Goal: Find specific fact: Find specific fact

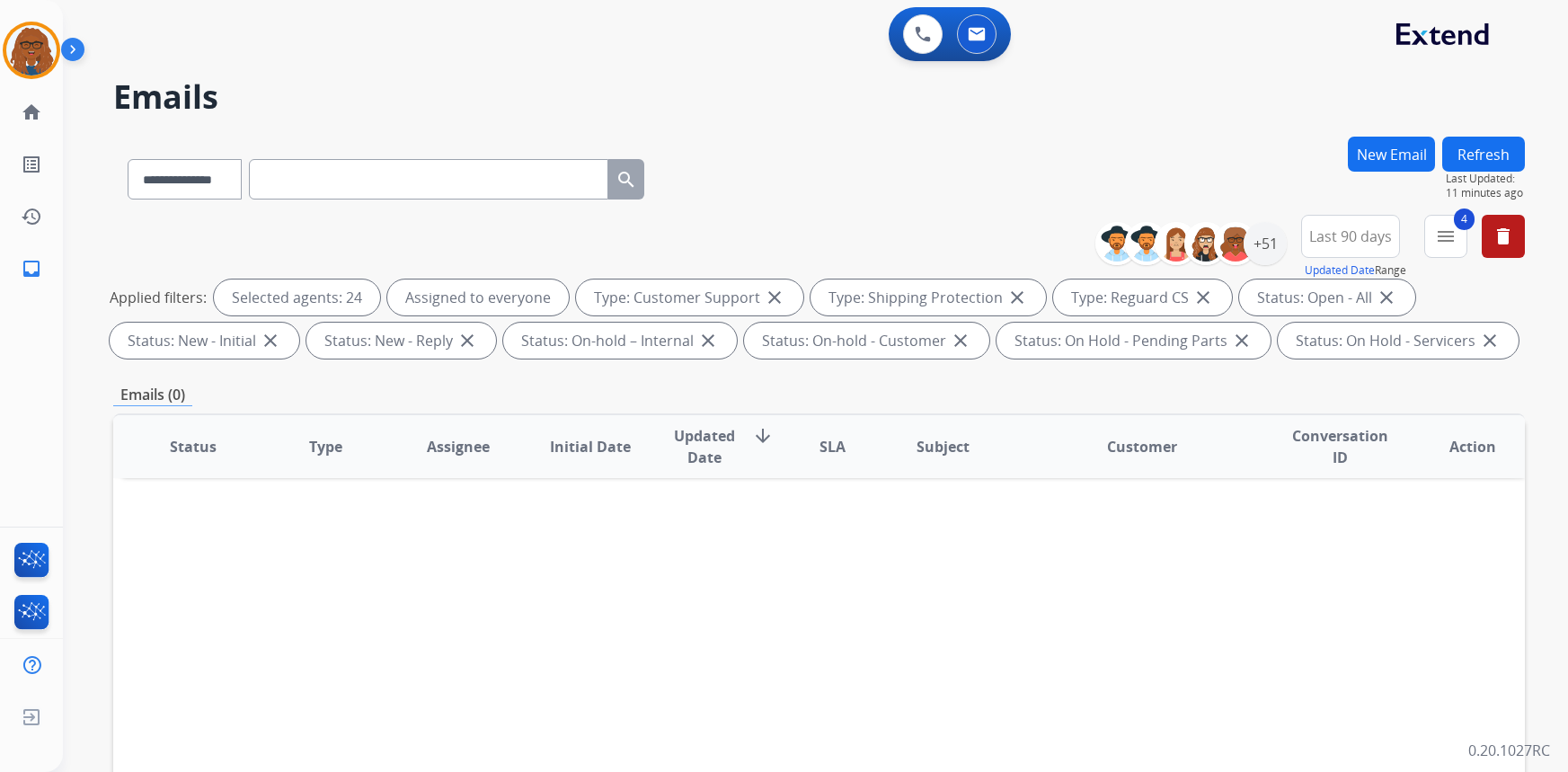
select select "**********"
click at [1510, 240] on mat-icon "delete" at bounding box center [1503, 236] width 22 height 22
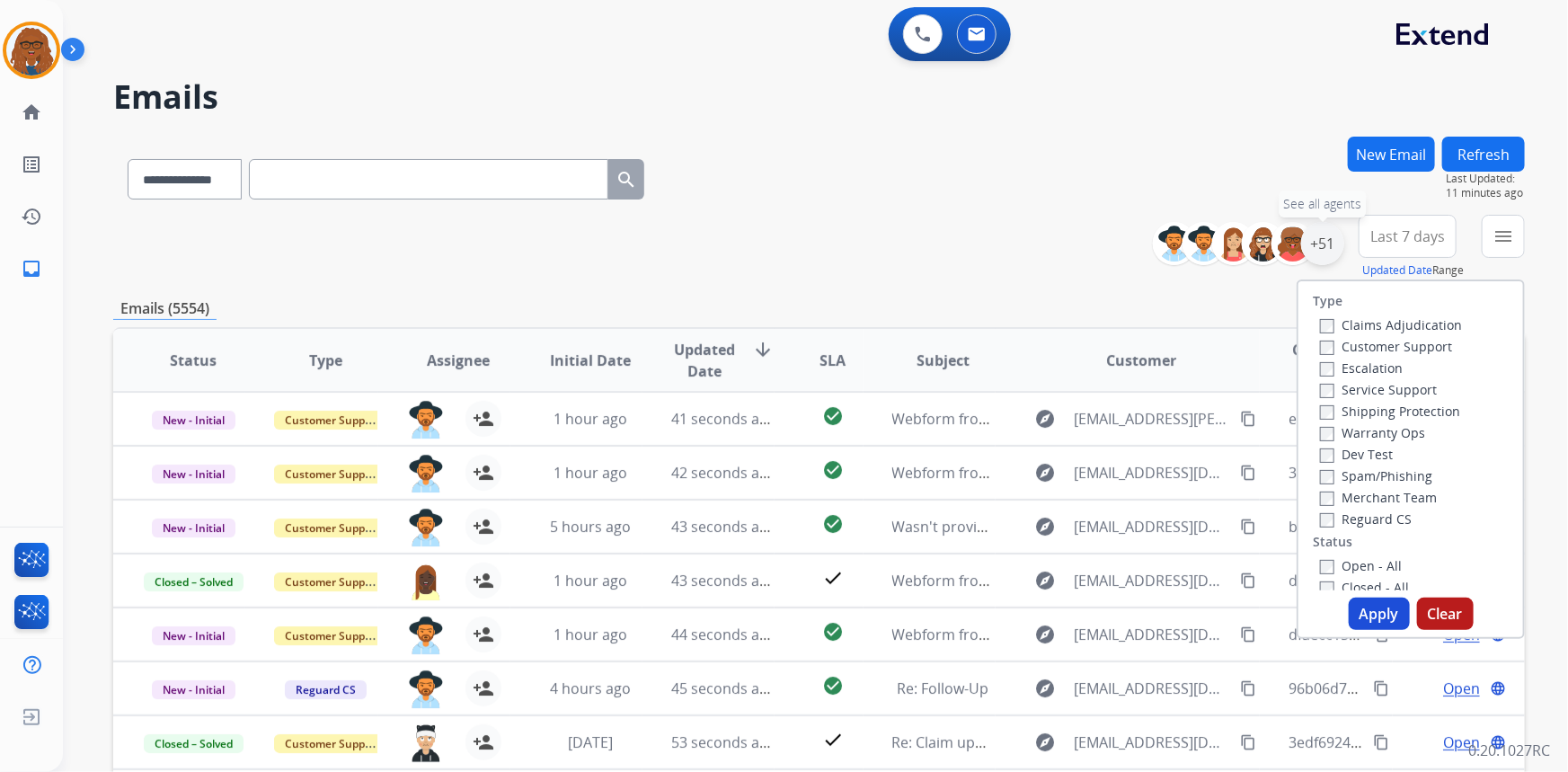
click at [1324, 233] on div "+51" at bounding box center [1323, 244] width 43 height 43
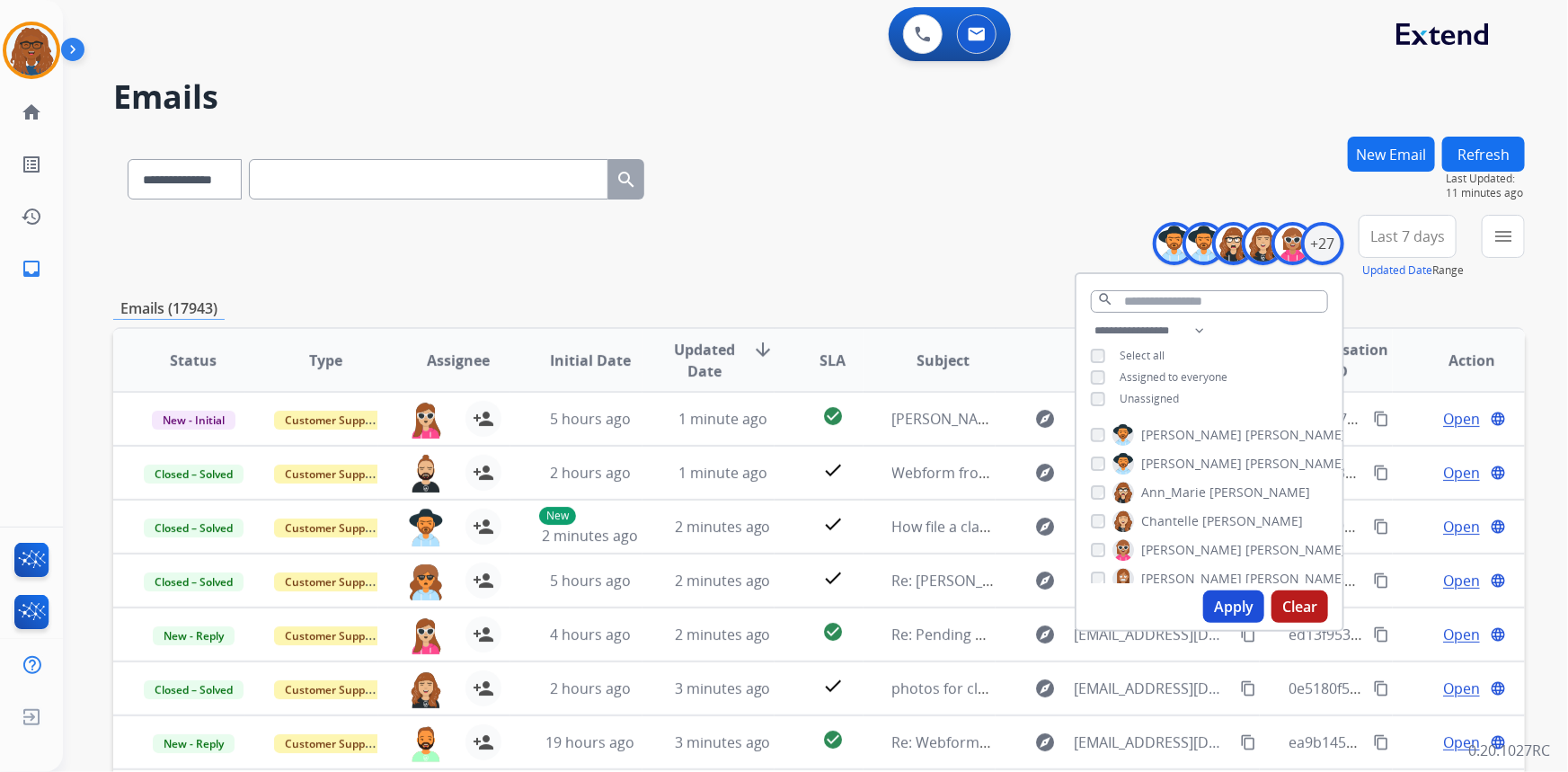
click at [1236, 603] on button "Apply" at bounding box center [1234, 606] width 61 height 32
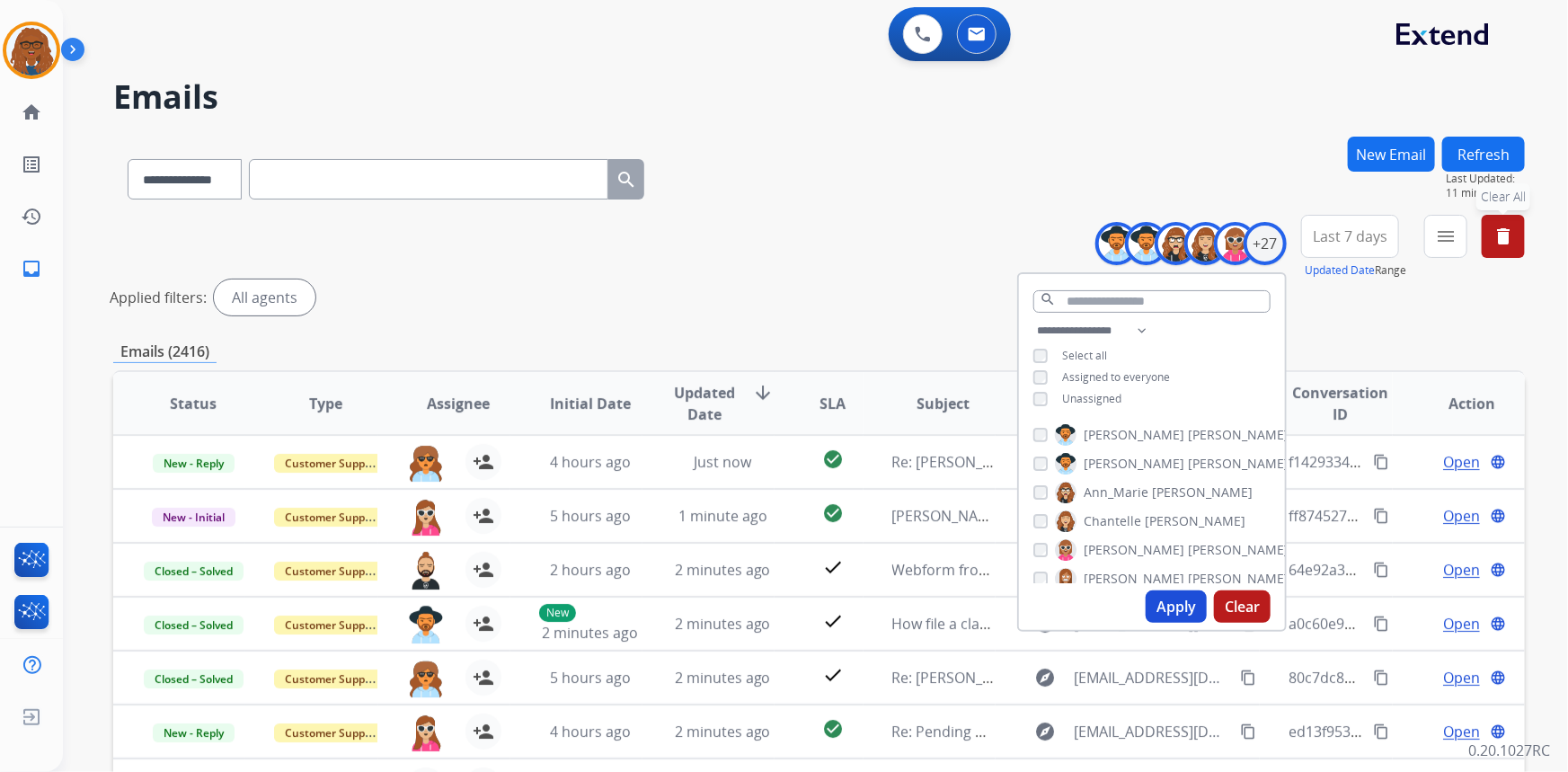
click at [1341, 233] on span "Last 7 days" at bounding box center [1350, 236] width 74 height 8
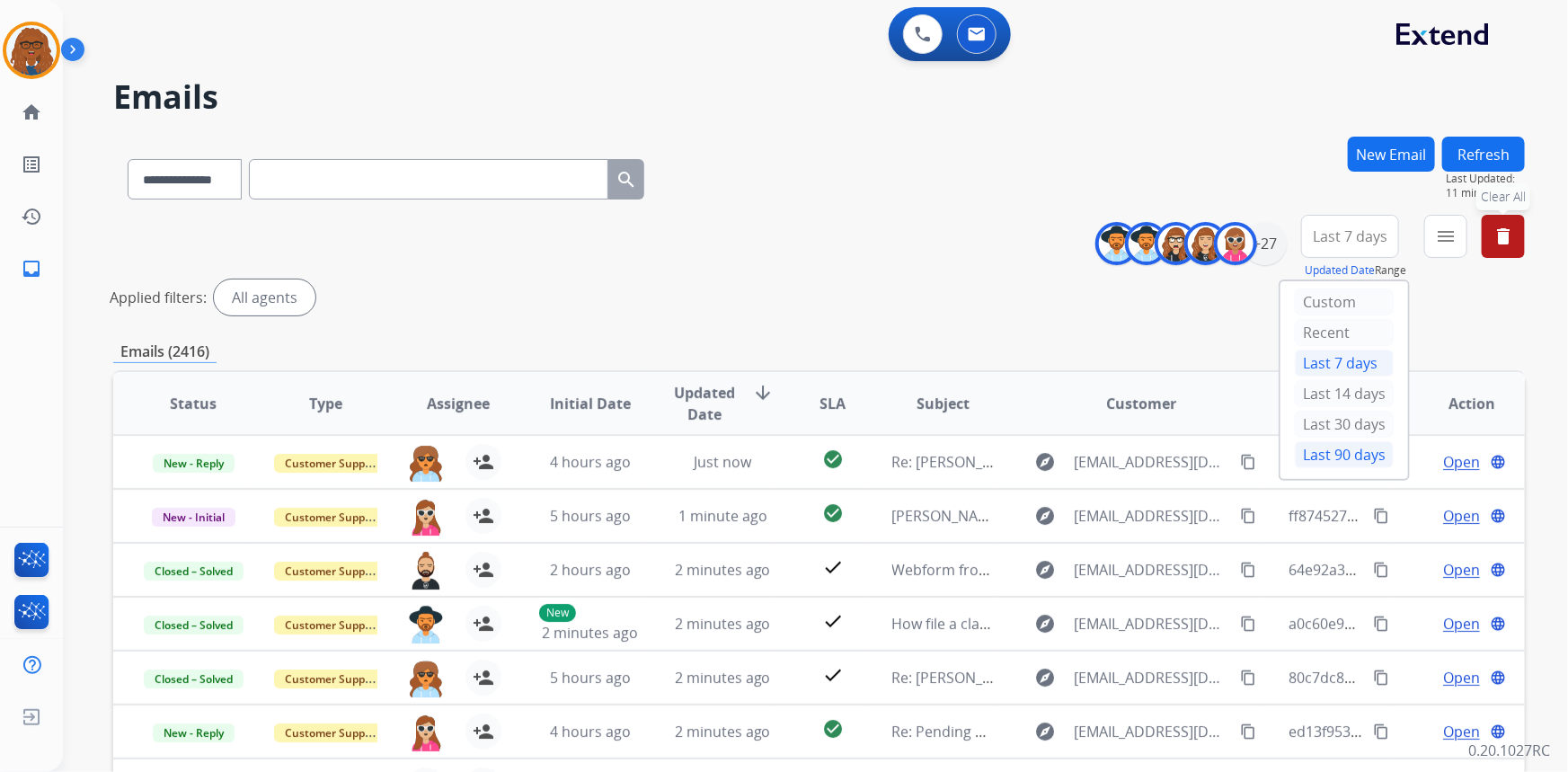
click at [1331, 448] on div "Last 90 days" at bounding box center [1344, 455] width 99 height 27
click at [1441, 244] on mat-icon "menu" at bounding box center [1446, 236] width 22 height 22
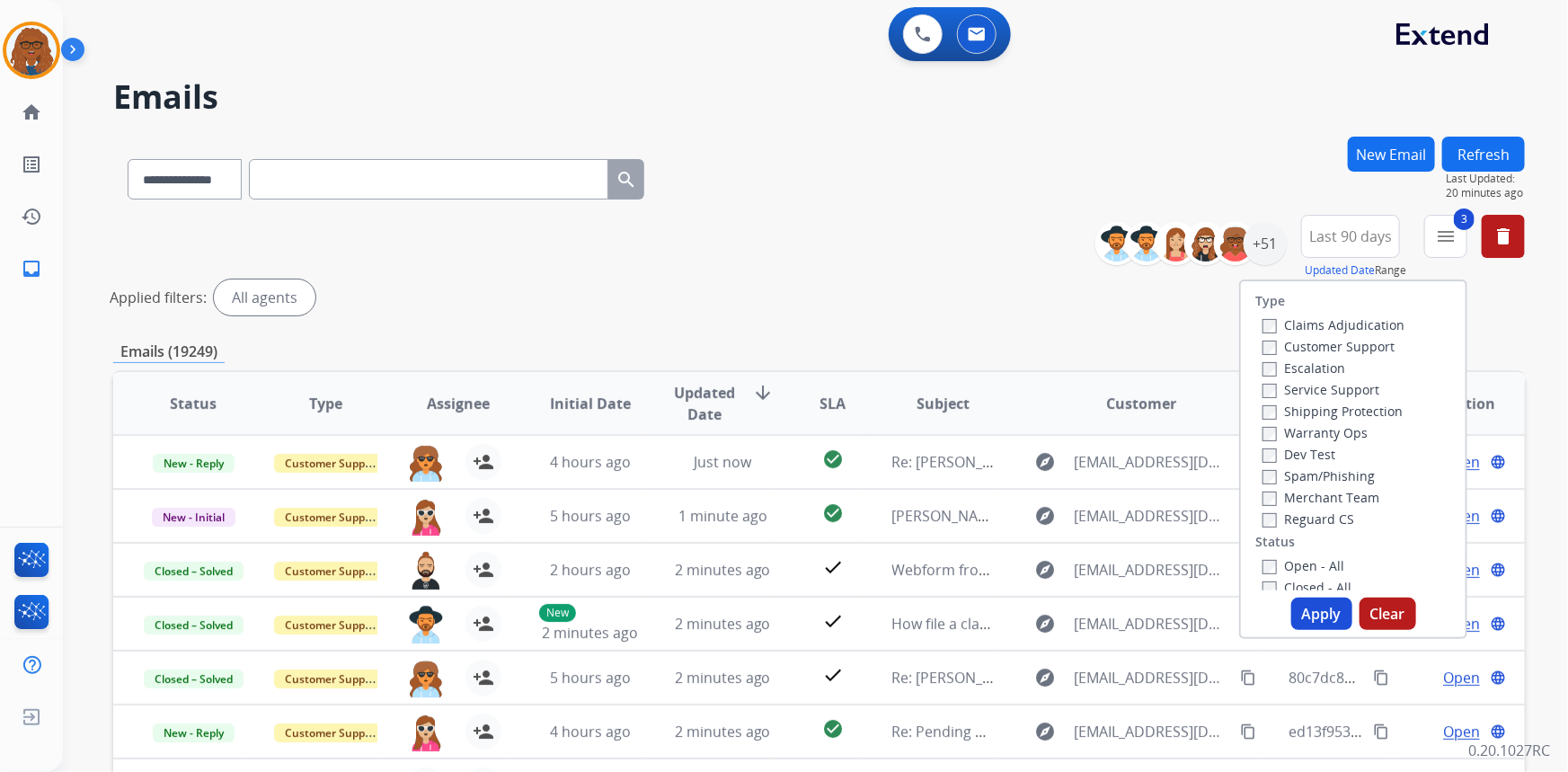
click at [365, 179] on input "text" at bounding box center [428, 179] width 360 height 40
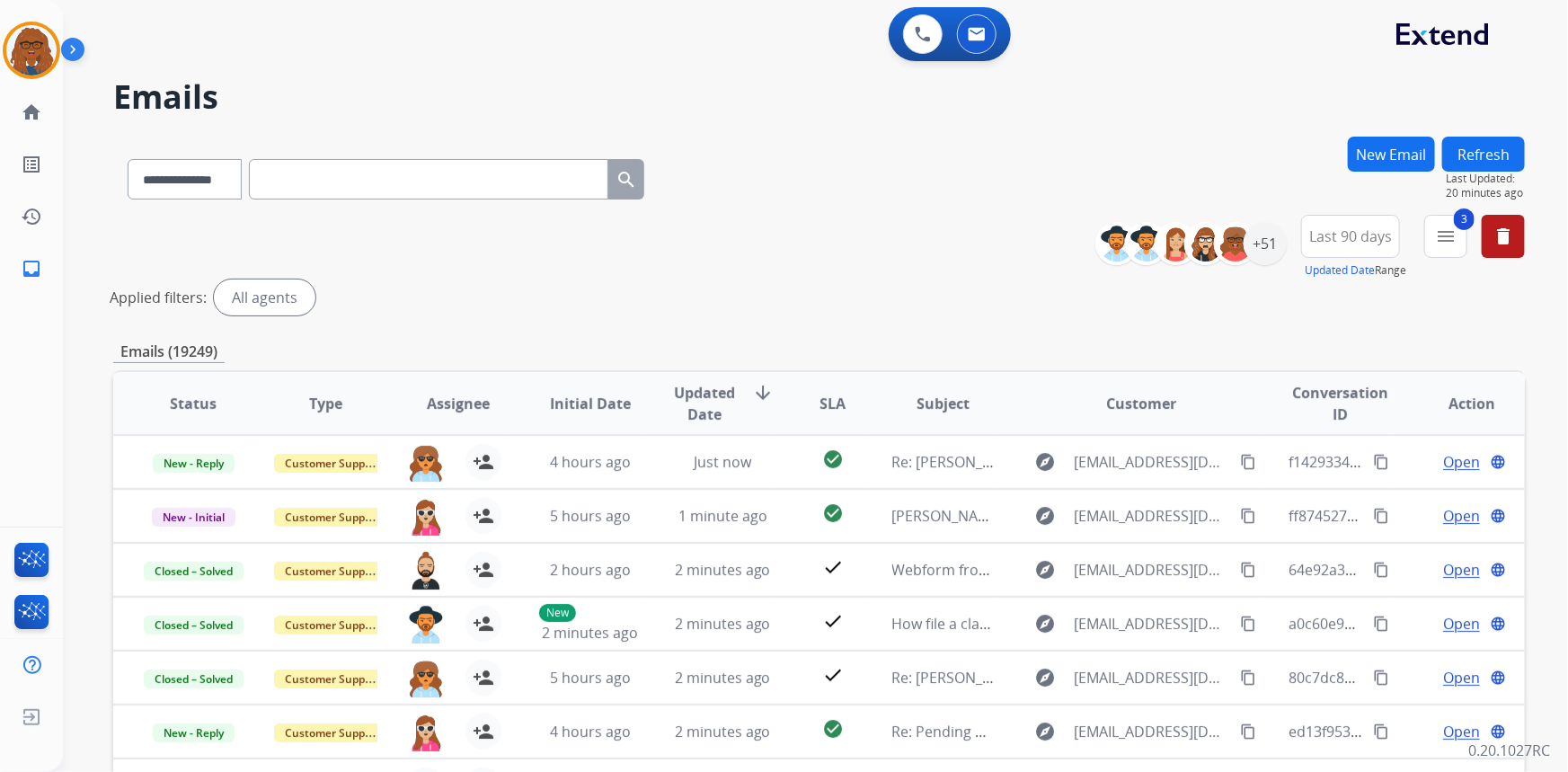
paste input "**********"
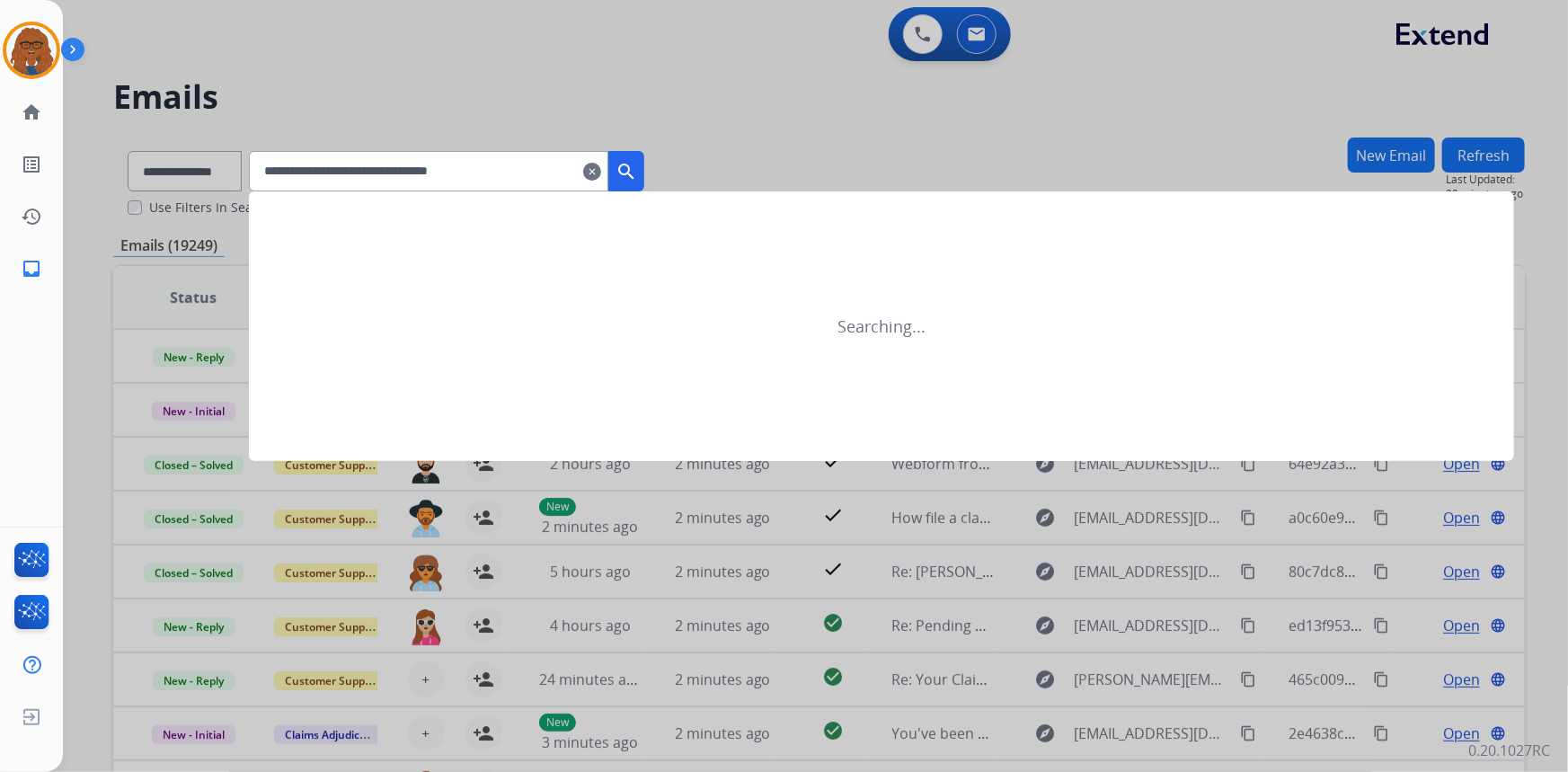
type input "**********"
click at [638, 171] on mat-icon "search" at bounding box center [626, 171] width 22 height 22
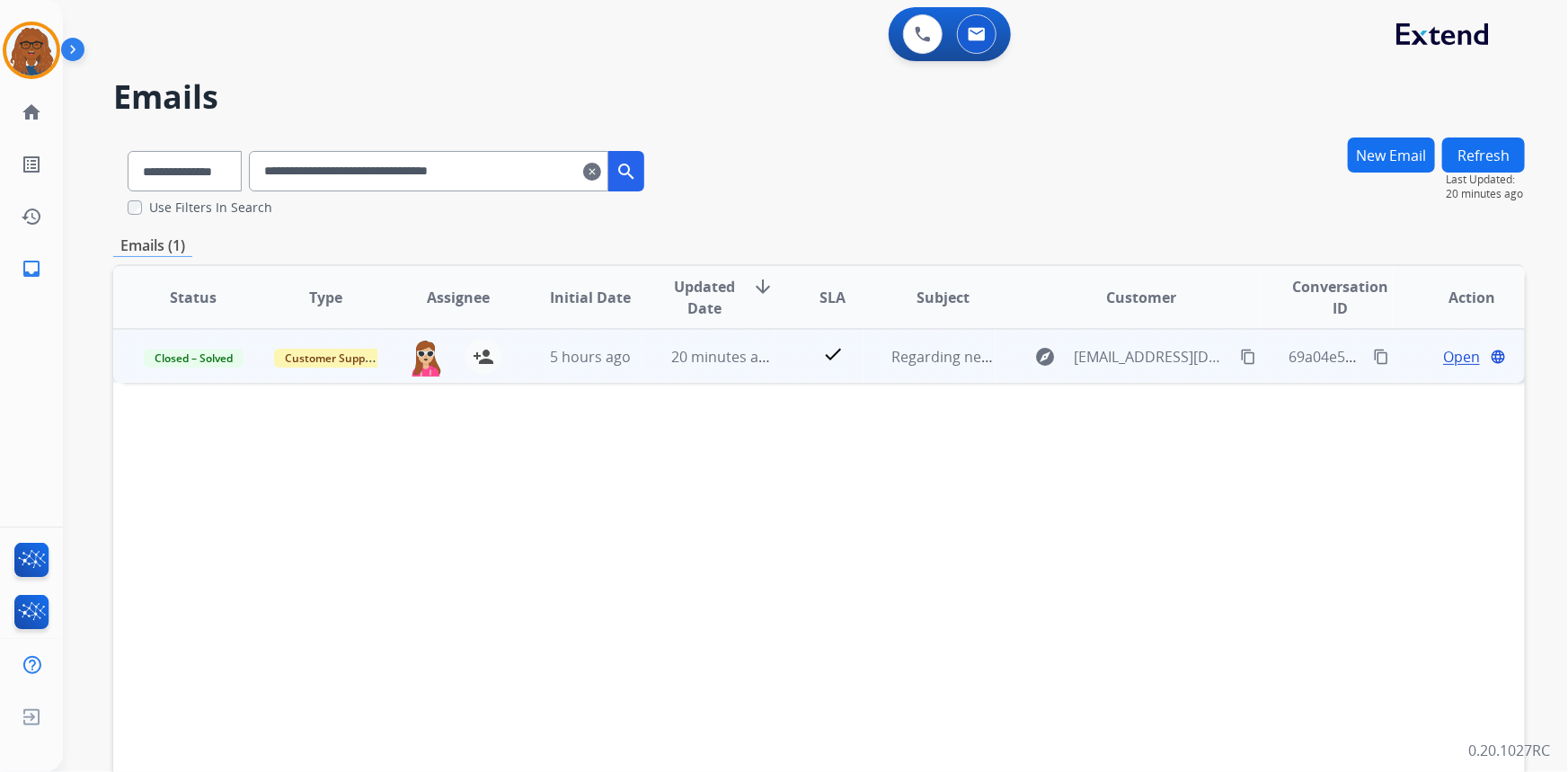
click at [1447, 362] on span "Open" at bounding box center [1462, 356] width 37 height 22
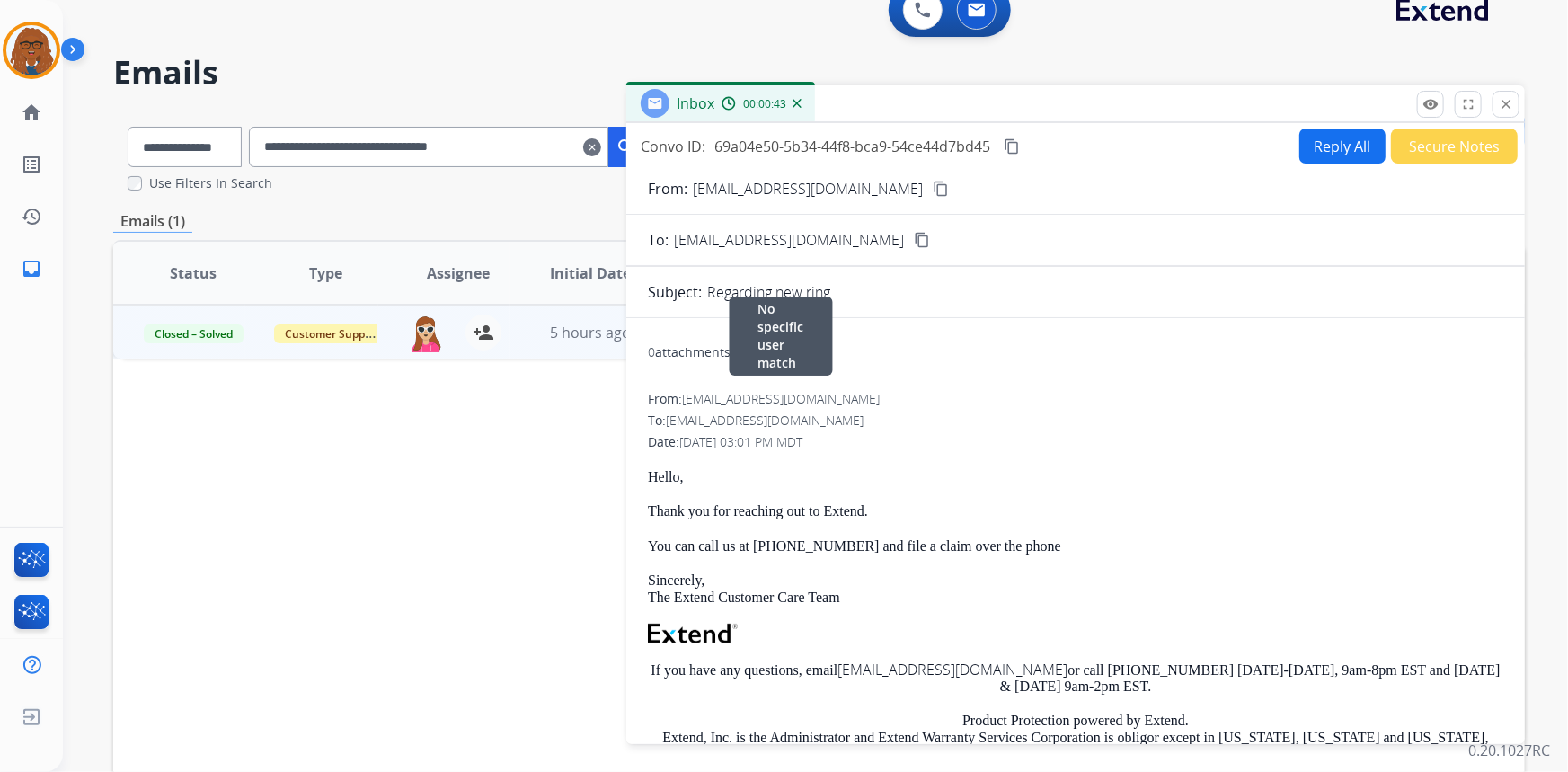
scroll to position [81, 0]
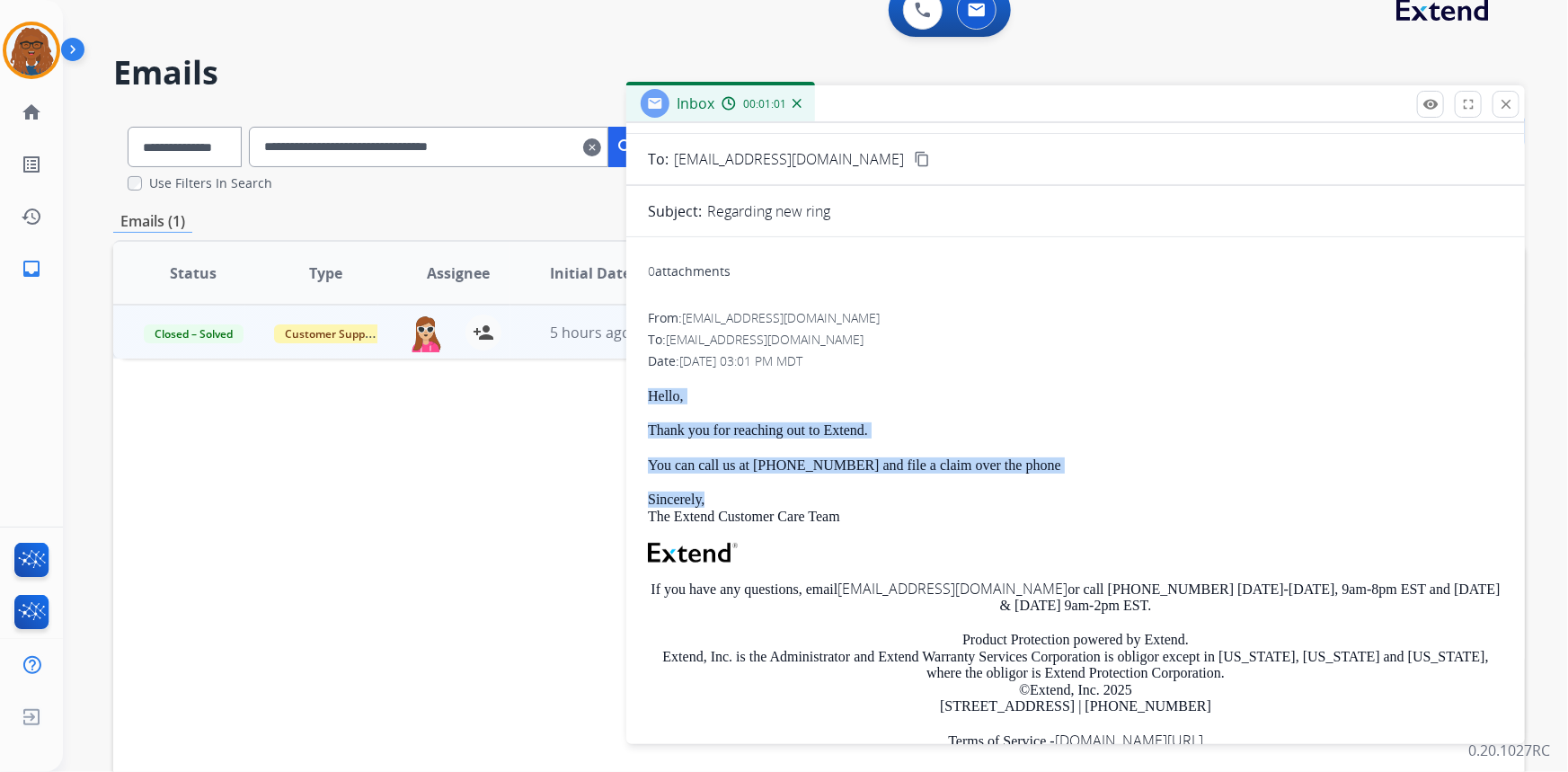
drag, startPoint x: 648, startPoint y: 391, endPoint x: 1018, endPoint y: 478, distance: 380.1
click at [1018, 478] on div "Hello, Thank you for reaching out to Extend. You can call us at [PHONE_NUMBER] …" at bounding box center [1075, 591] width 856 height 408
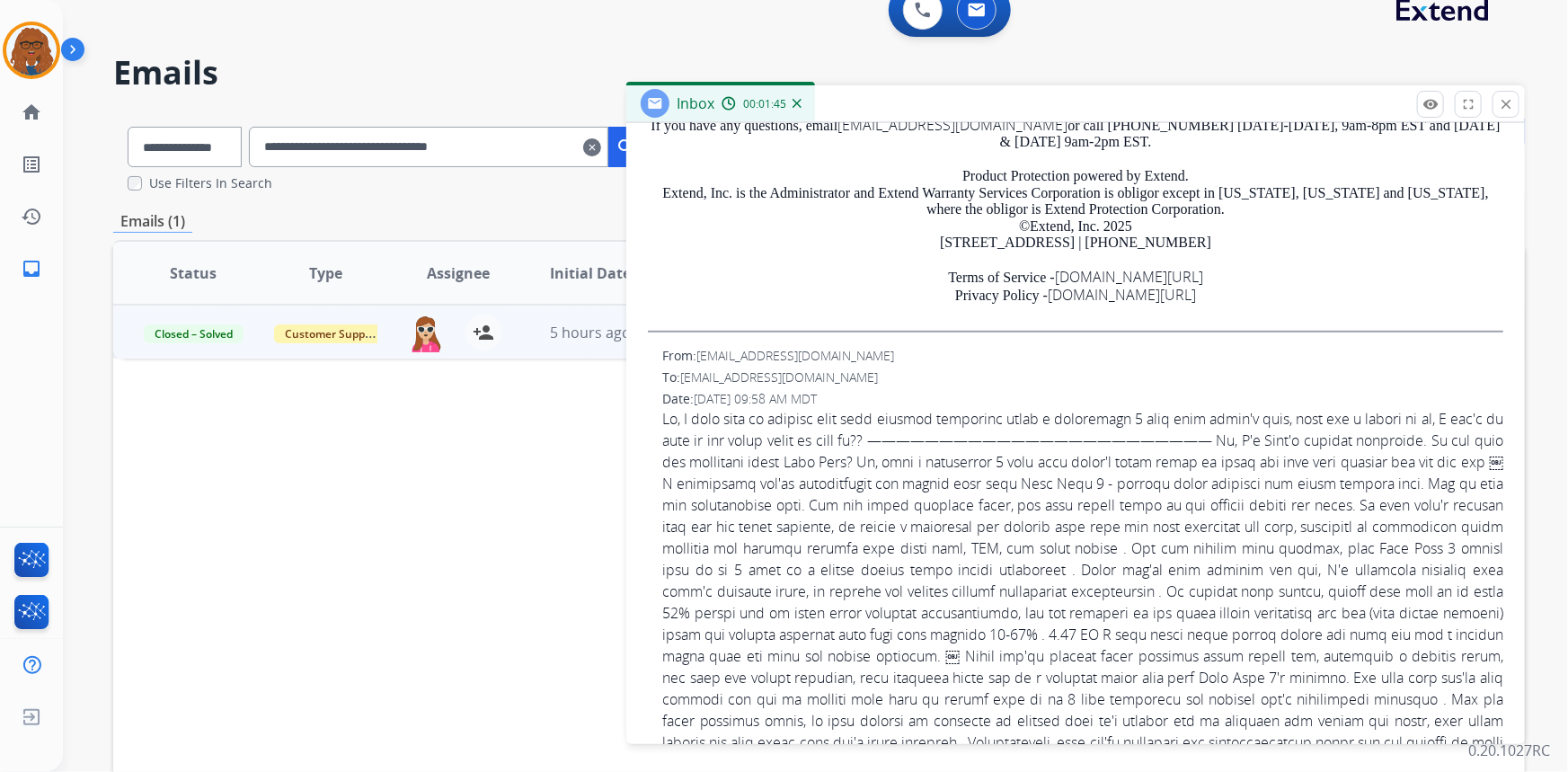
scroll to position [418, 0]
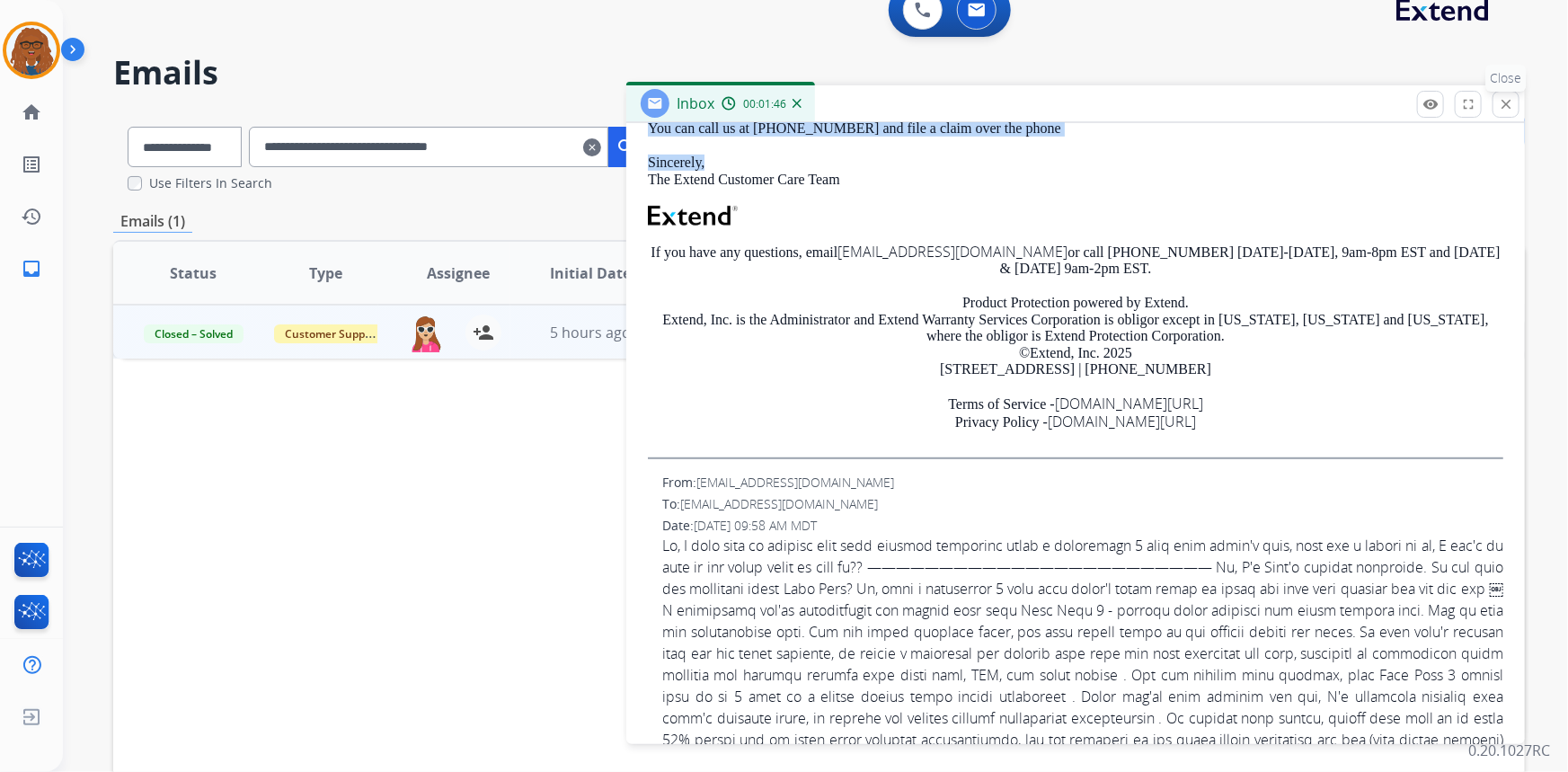
click at [1501, 106] on mat-icon "close" at bounding box center [1506, 104] width 16 height 16
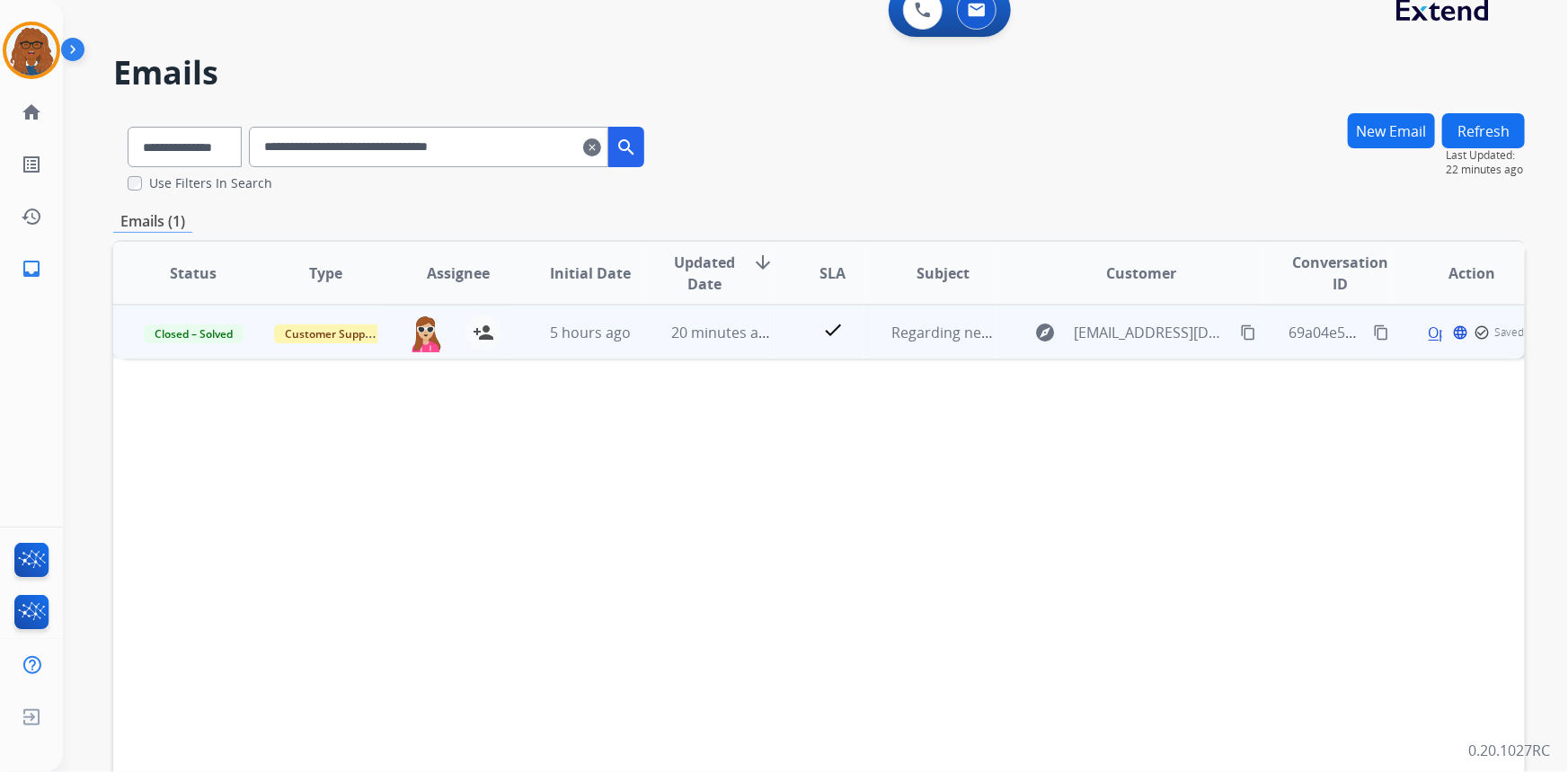
click at [1240, 335] on mat-icon "content_copy" at bounding box center [1248, 332] width 16 height 16
click at [1457, 332] on span "Open" at bounding box center [1462, 332] width 37 height 22
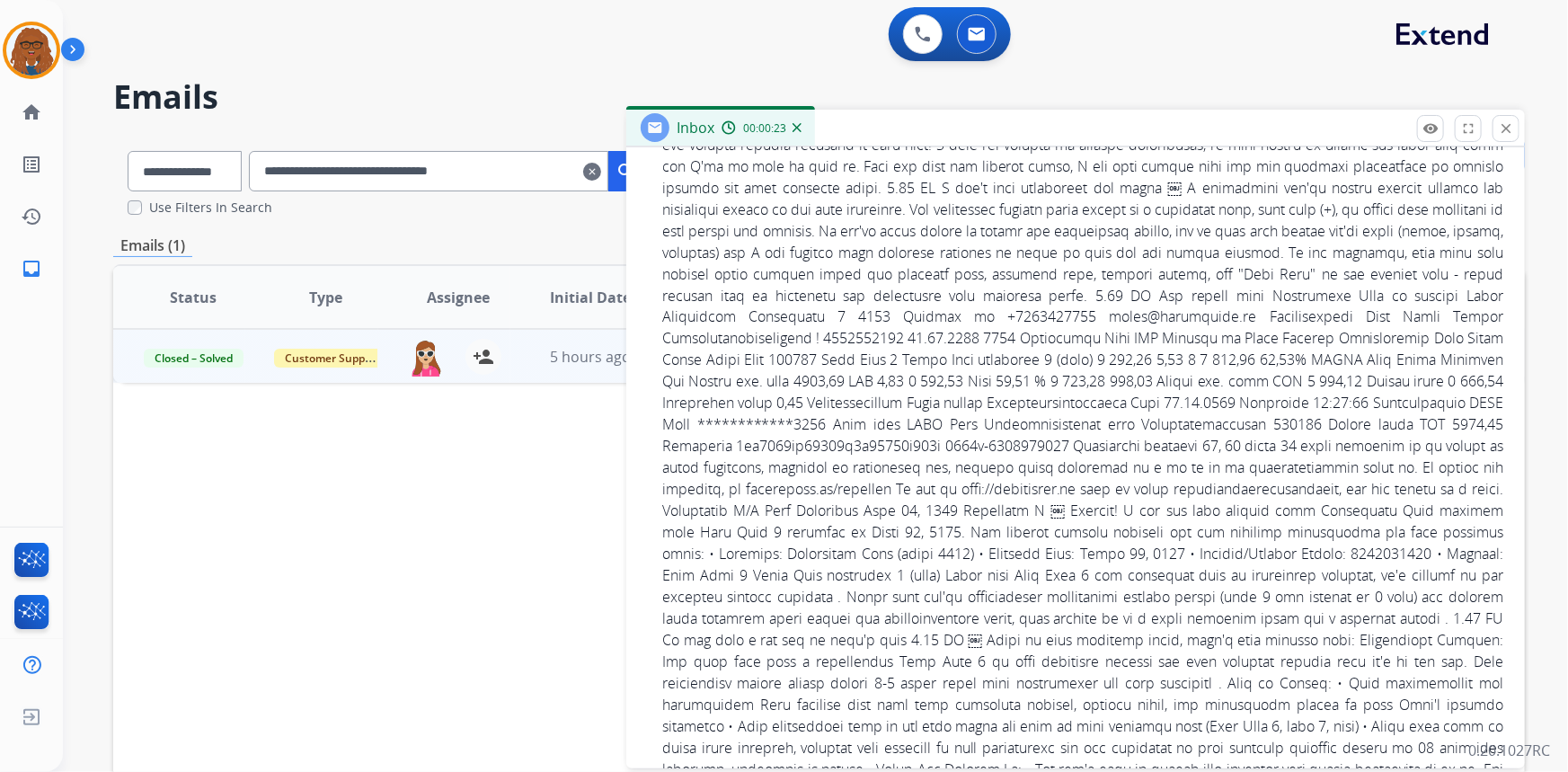
scroll to position [1633, 0]
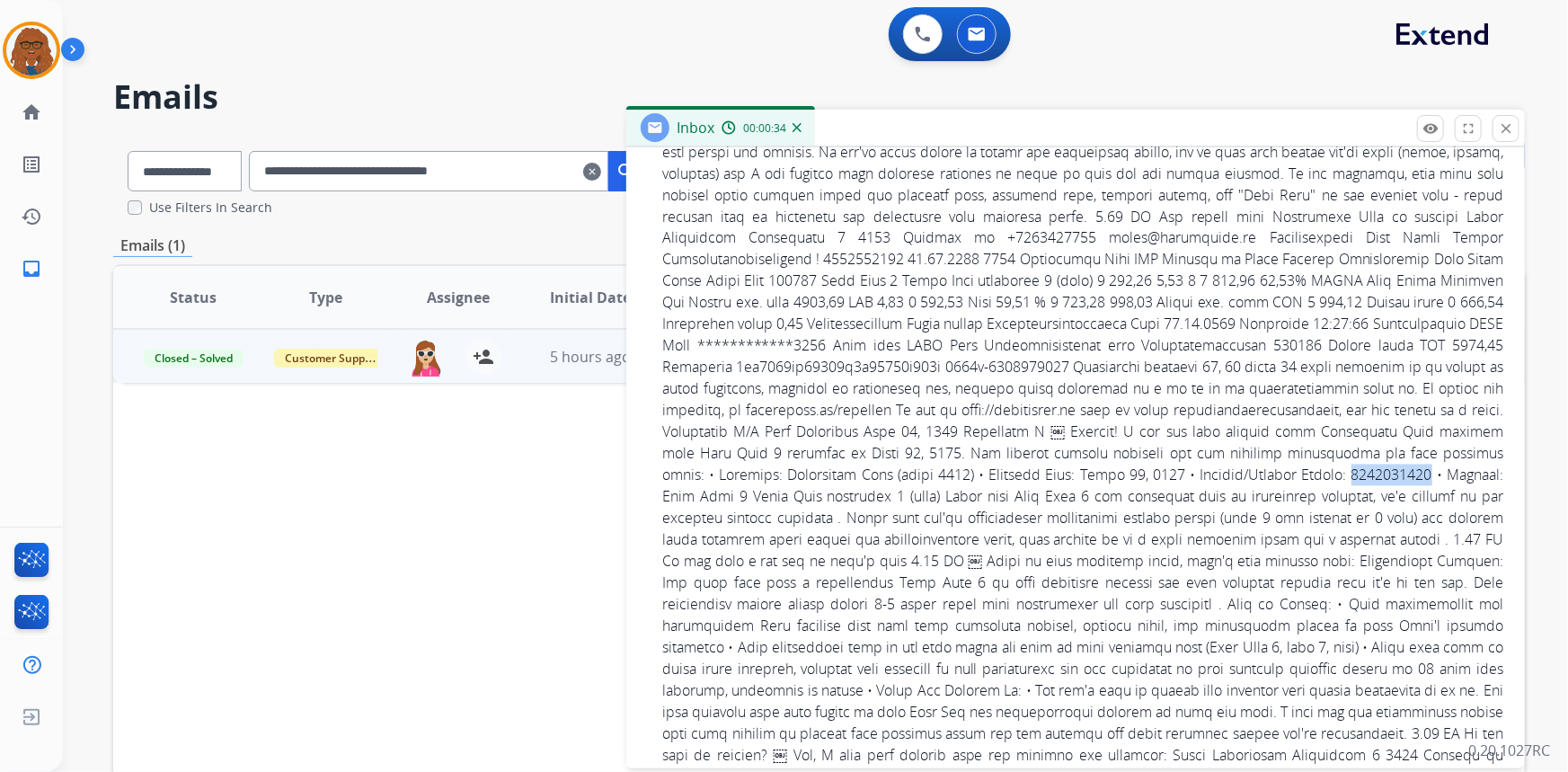
drag, startPoint x: 913, startPoint y: 491, endPoint x: 839, endPoint y: 483, distance: 74.4
click at [834, 487] on span at bounding box center [1082, 281] width 841 height 1876
drag, startPoint x: 839, startPoint y: 483, endPoint x: 873, endPoint y: 497, distance: 36.8
click at [869, 499] on span at bounding box center [1082, 281] width 841 height 1876
drag, startPoint x: 912, startPoint y: 494, endPoint x: 892, endPoint y: 496, distance: 20.1
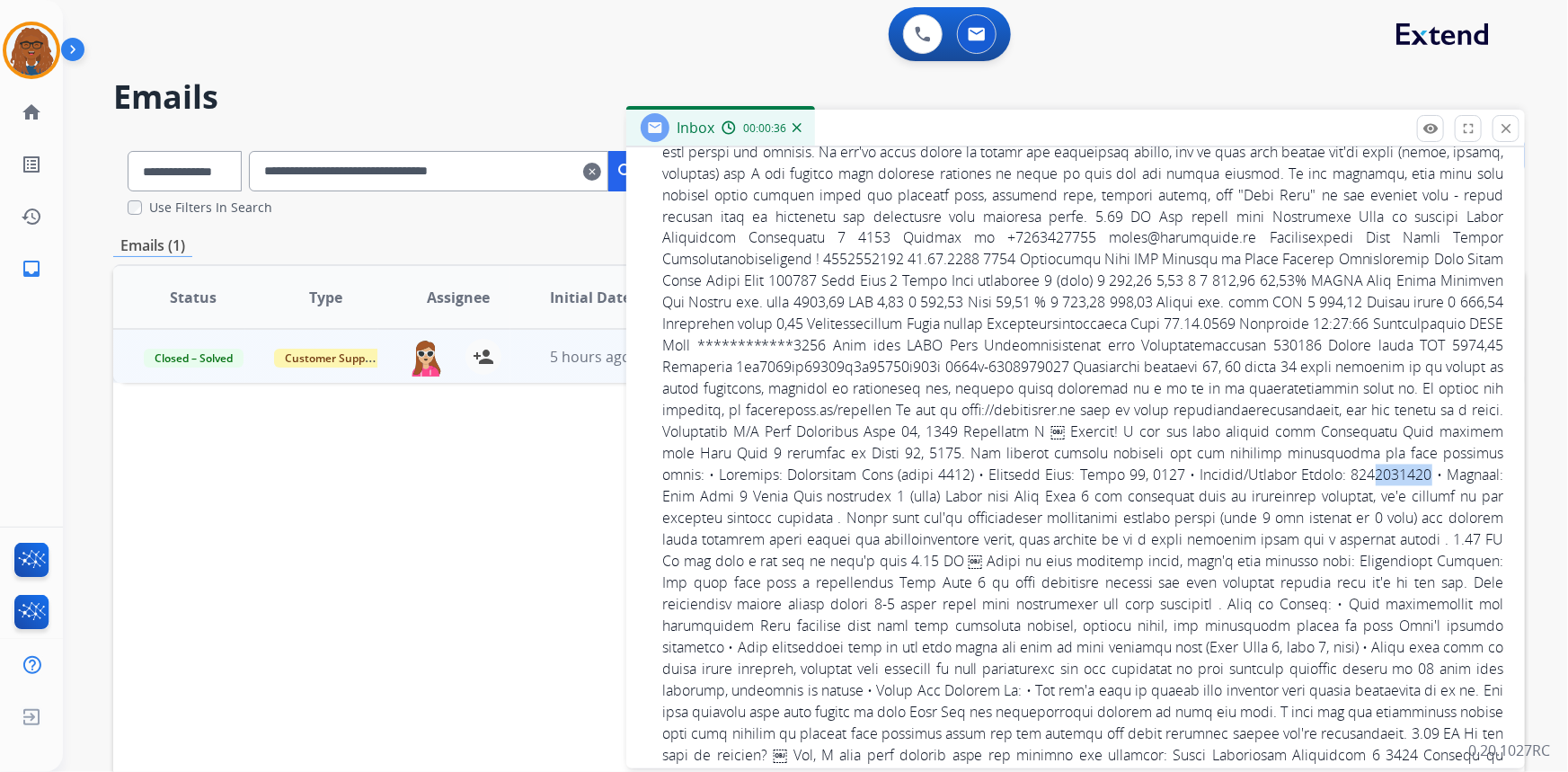
click at [872, 496] on span at bounding box center [1082, 281] width 841 height 1876
click at [881, 495] on span at bounding box center [1082, 281] width 841 height 1876
drag, startPoint x: 902, startPoint y: 494, endPoint x: 838, endPoint y: 502, distance: 64.5
click at [838, 503] on span at bounding box center [1082, 281] width 841 height 1876
click at [903, 496] on span at bounding box center [1082, 281] width 841 height 1876
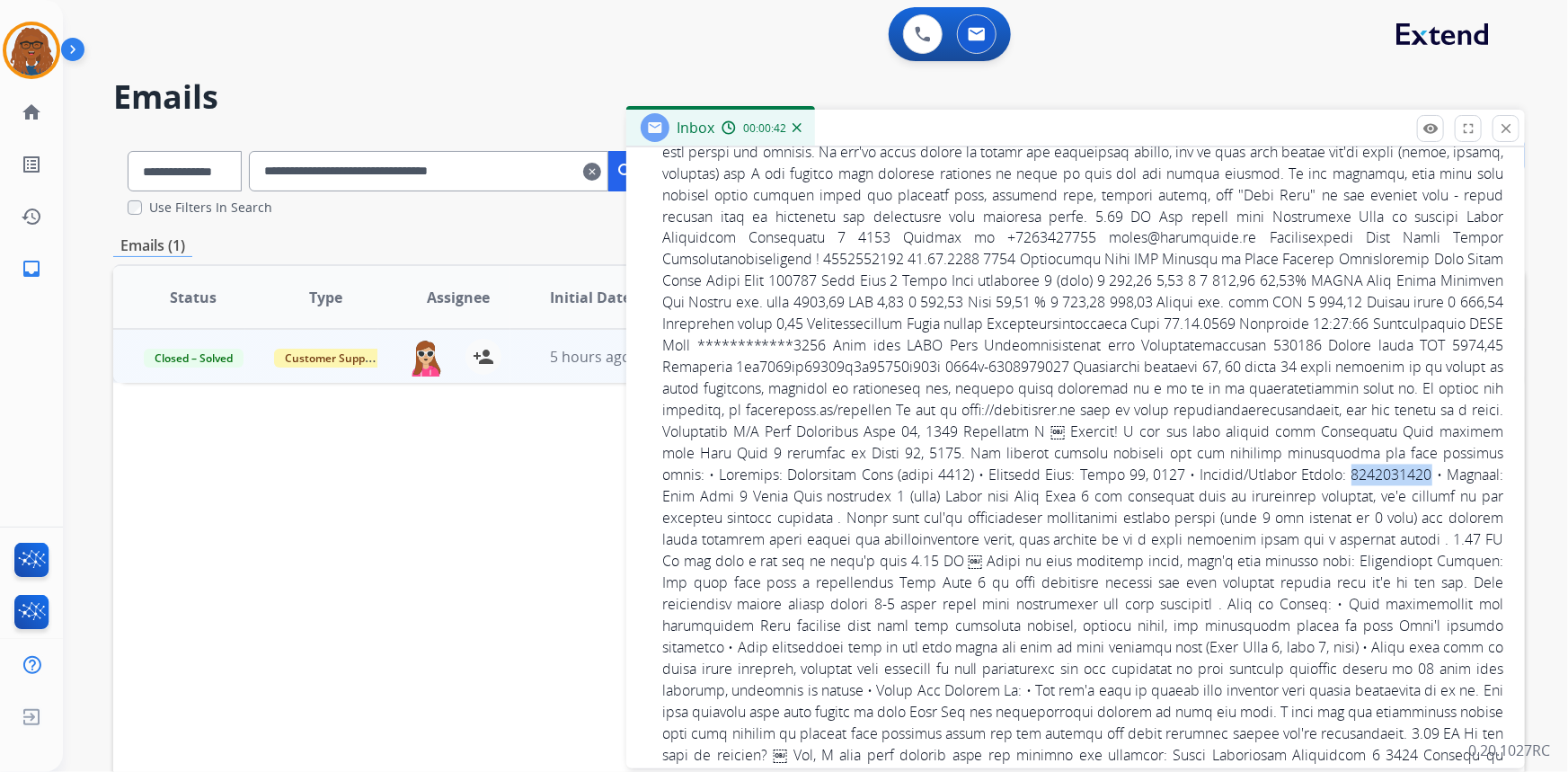
drag, startPoint x: 914, startPoint y: 495, endPoint x: 837, endPoint y: 494, distance: 77.0
click at [837, 494] on span at bounding box center [1082, 281] width 841 height 1876
click at [914, 500] on span at bounding box center [1082, 281] width 841 height 1876
drag, startPoint x: 914, startPoint y: 497, endPoint x: 834, endPoint y: 499, distance: 80.0
click at [834, 499] on span at bounding box center [1082, 281] width 841 height 1876
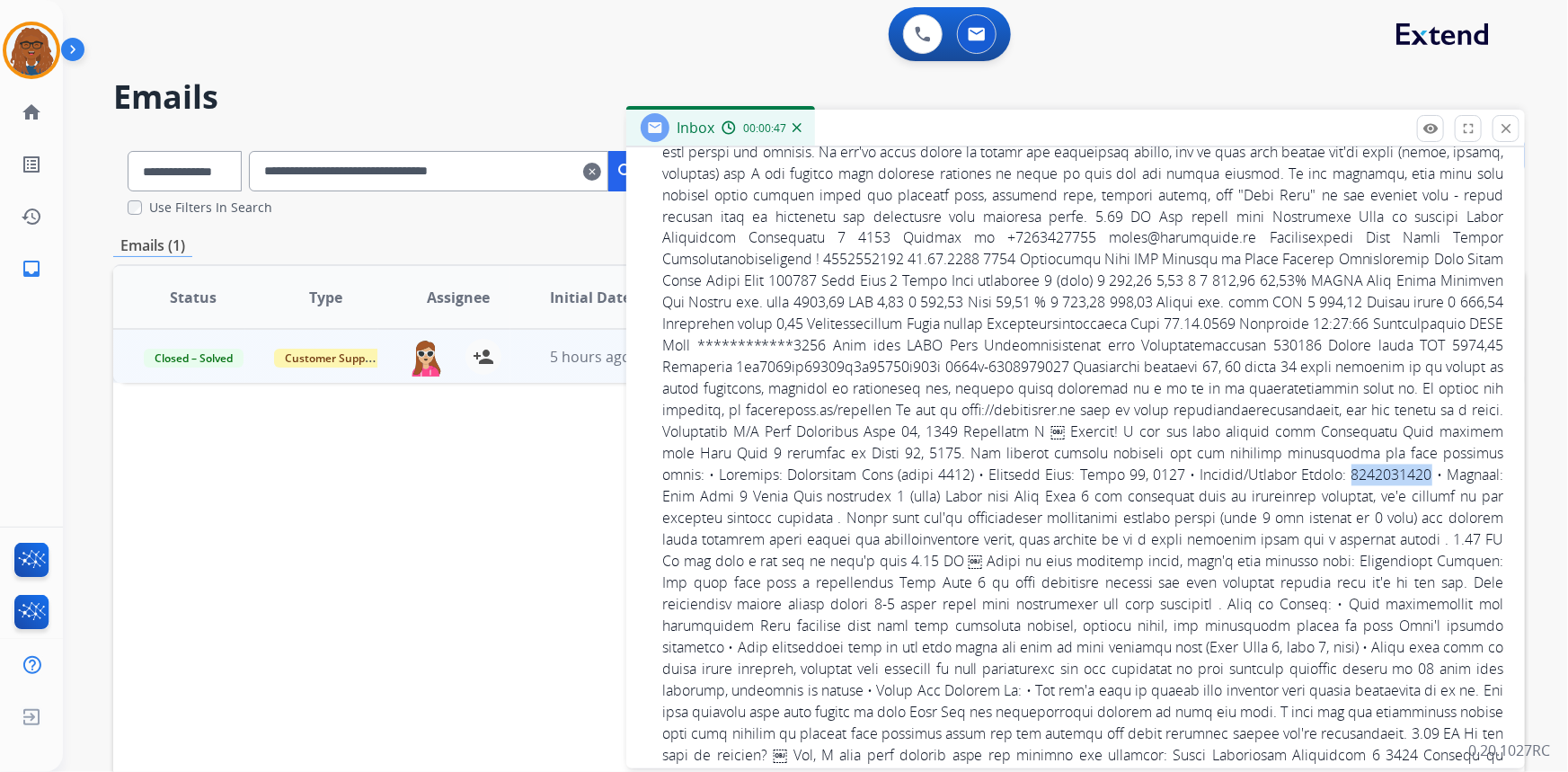
copy span "9228824510"
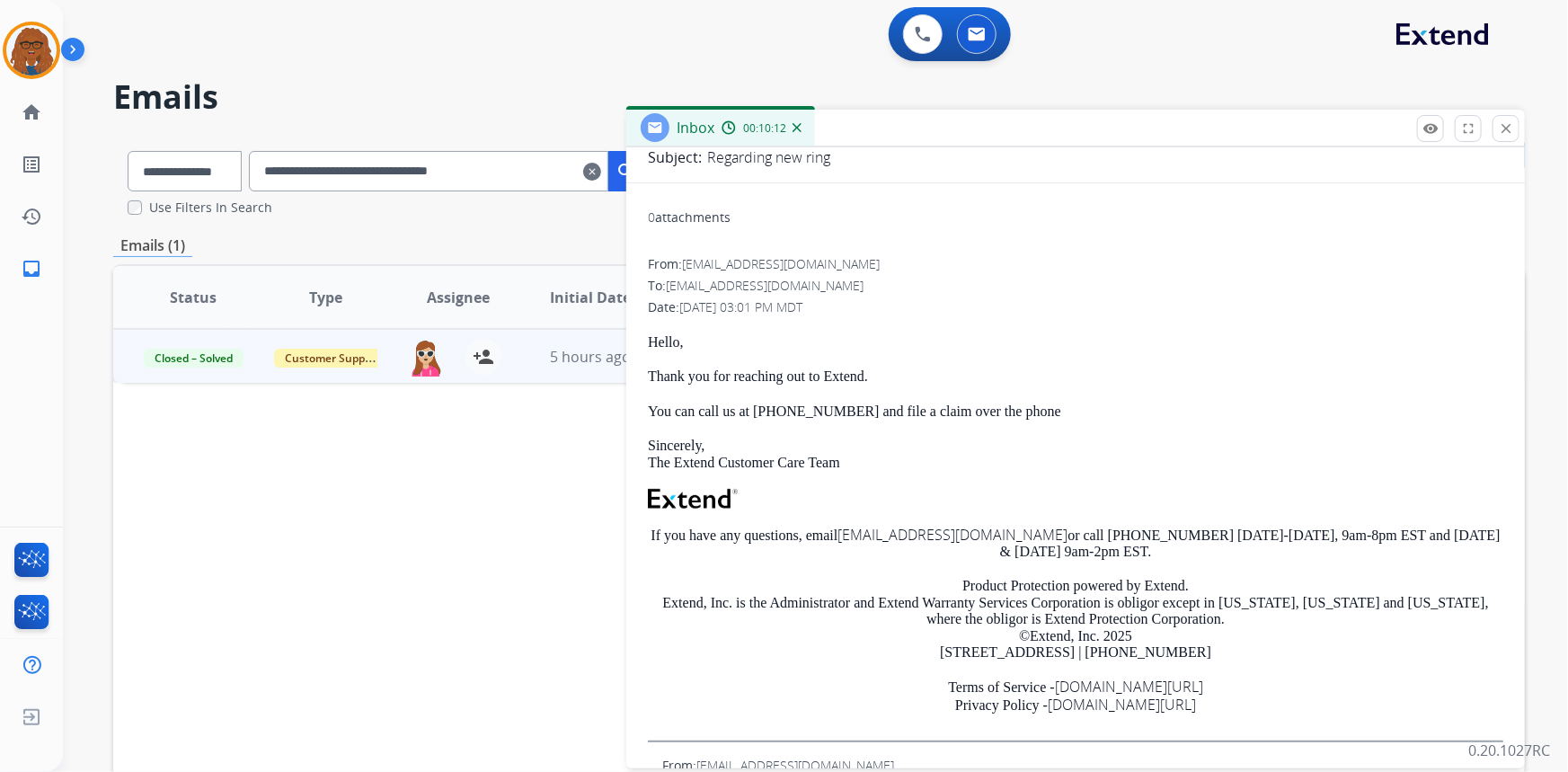
scroll to position [0, 0]
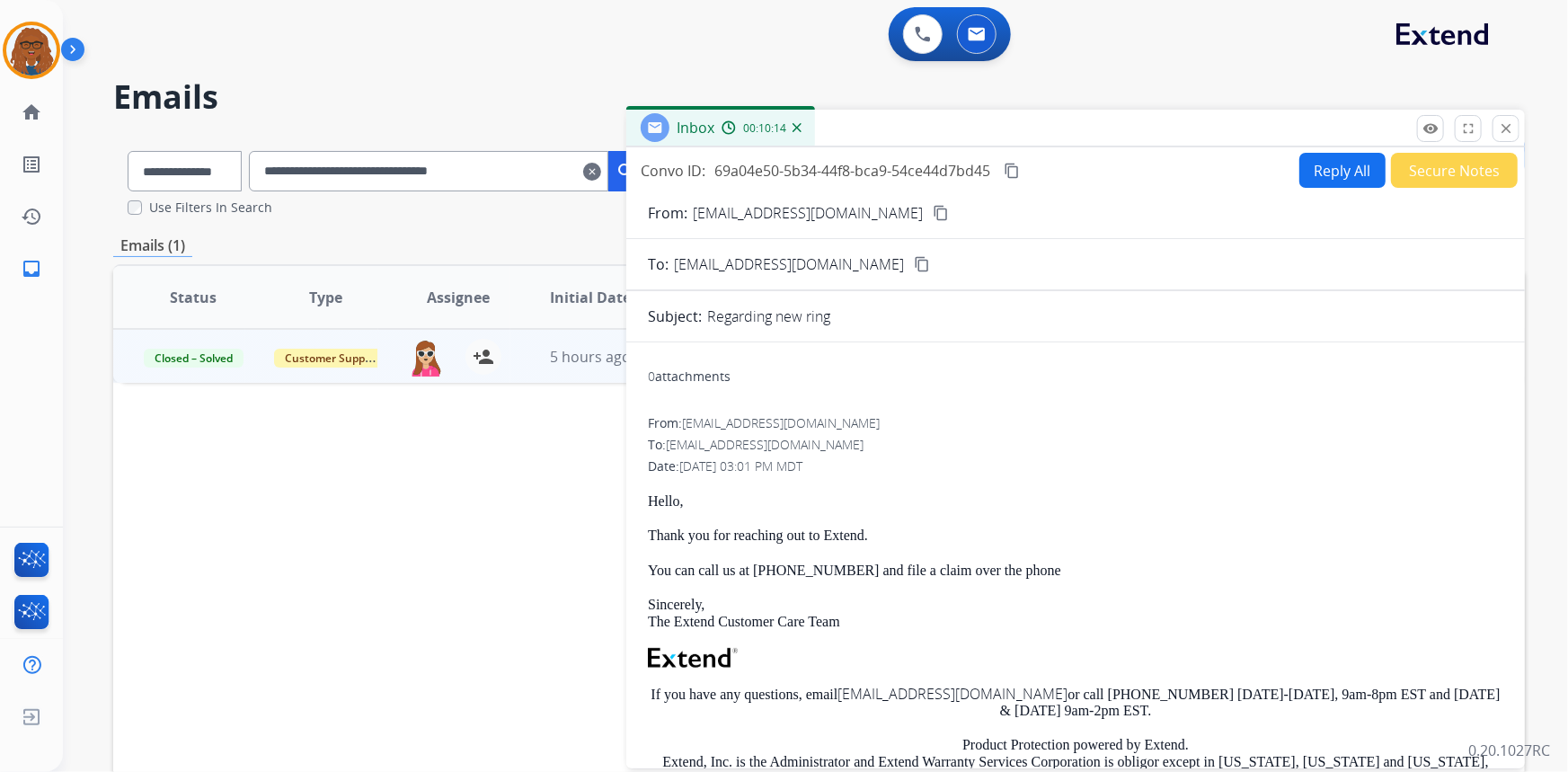
click at [1508, 127] on mat-icon "close" at bounding box center [1506, 128] width 16 height 16
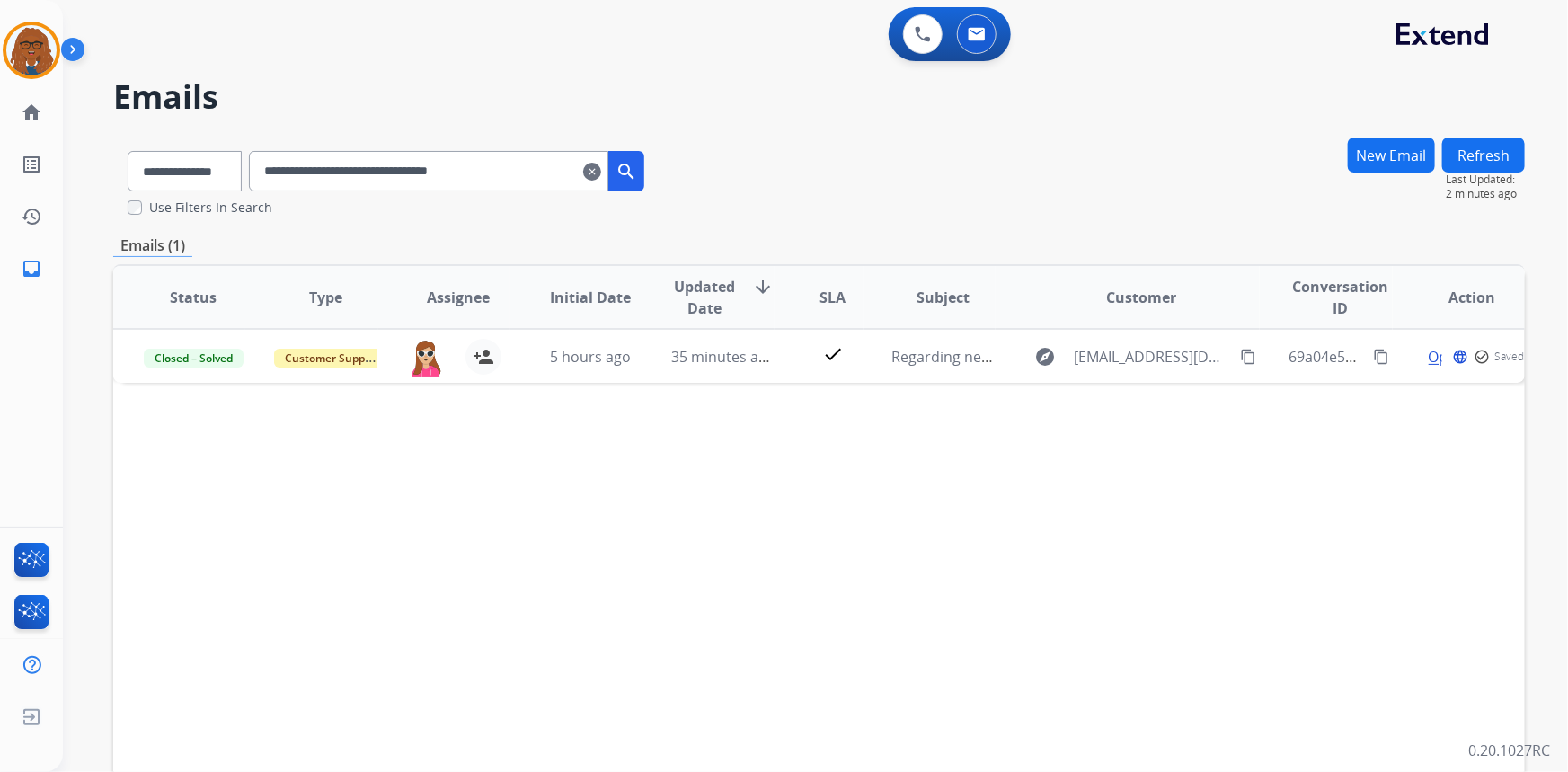
click at [601, 170] on mat-icon "clear" at bounding box center [591, 171] width 18 height 22
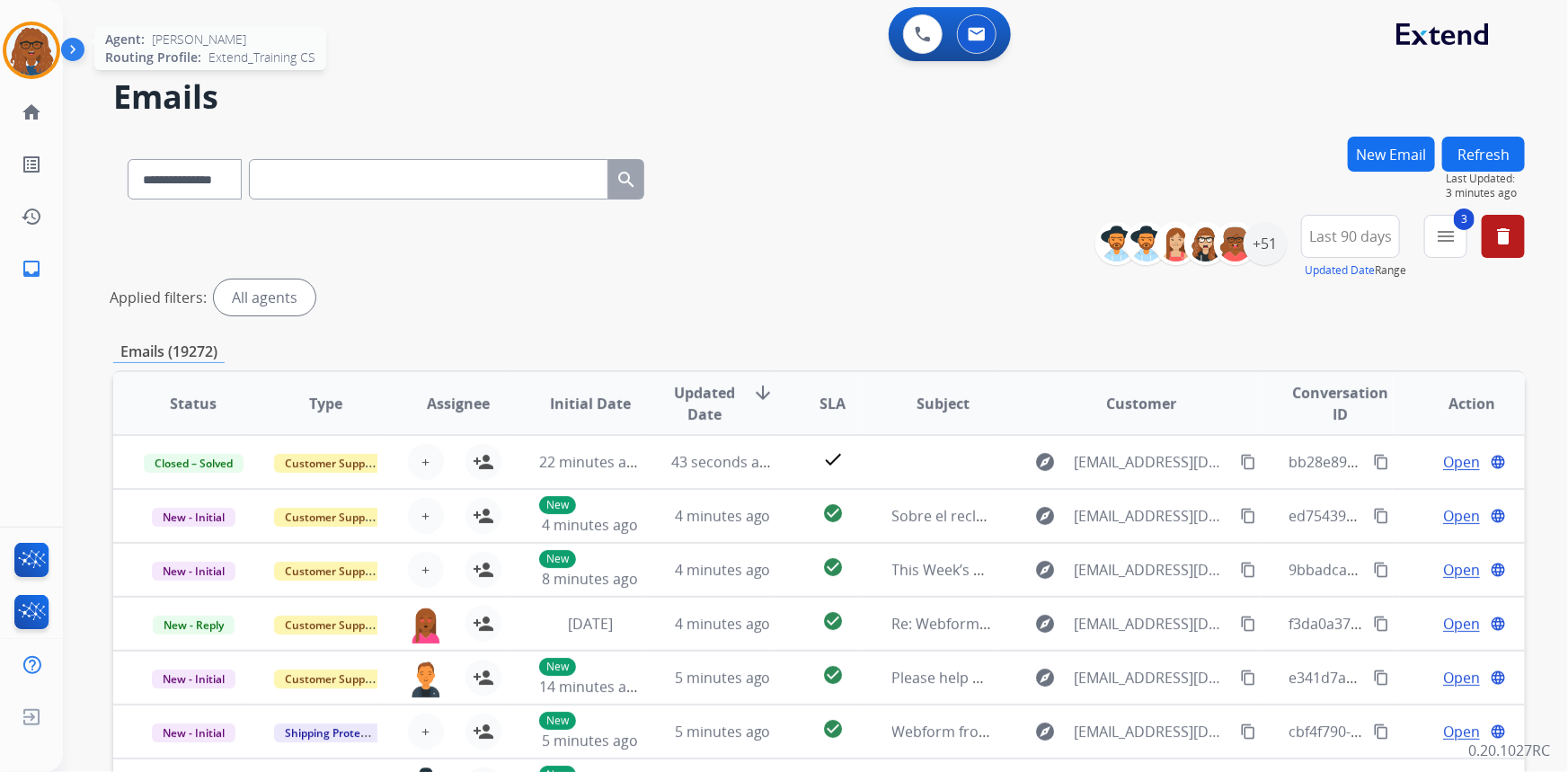
click at [31, 48] on img at bounding box center [31, 50] width 50 height 50
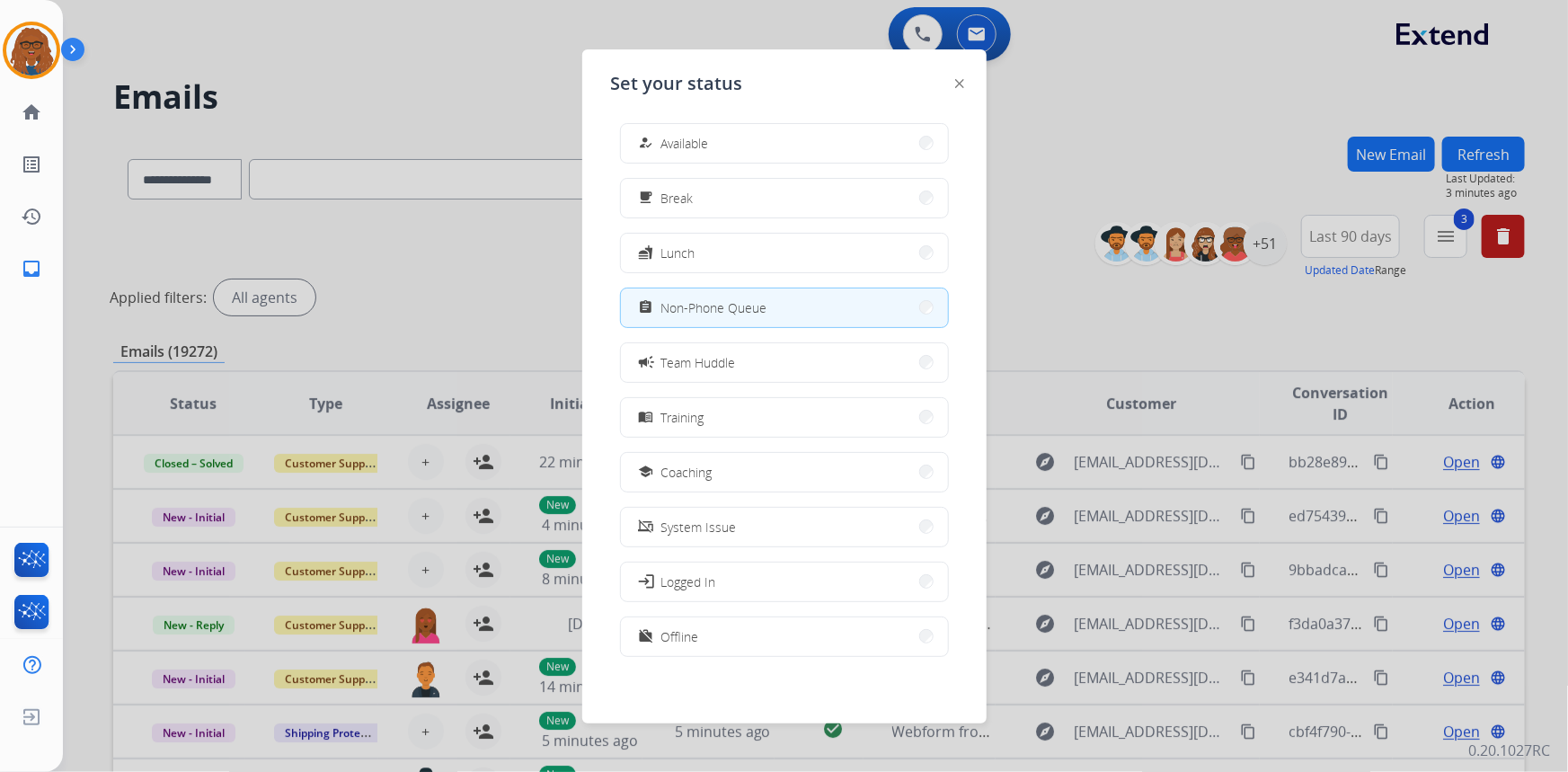
scroll to position [5, 0]
click at [760, 633] on button "work_off Offline" at bounding box center [784, 635] width 327 height 39
